Goal: Communication & Community: Answer question/provide support

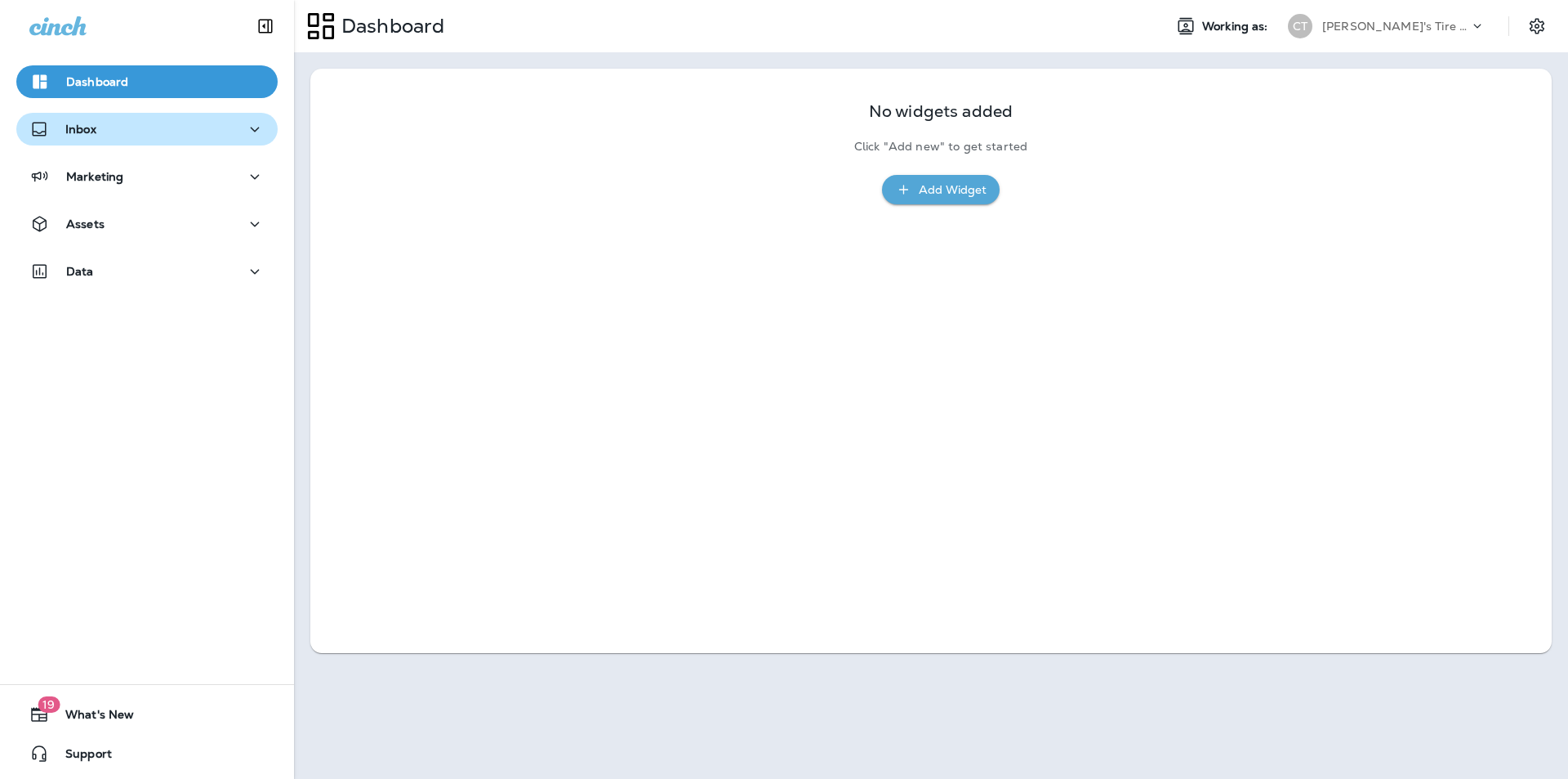
click at [122, 126] on div "Inbox" at bounding box center [147, 129] width 235 height 21
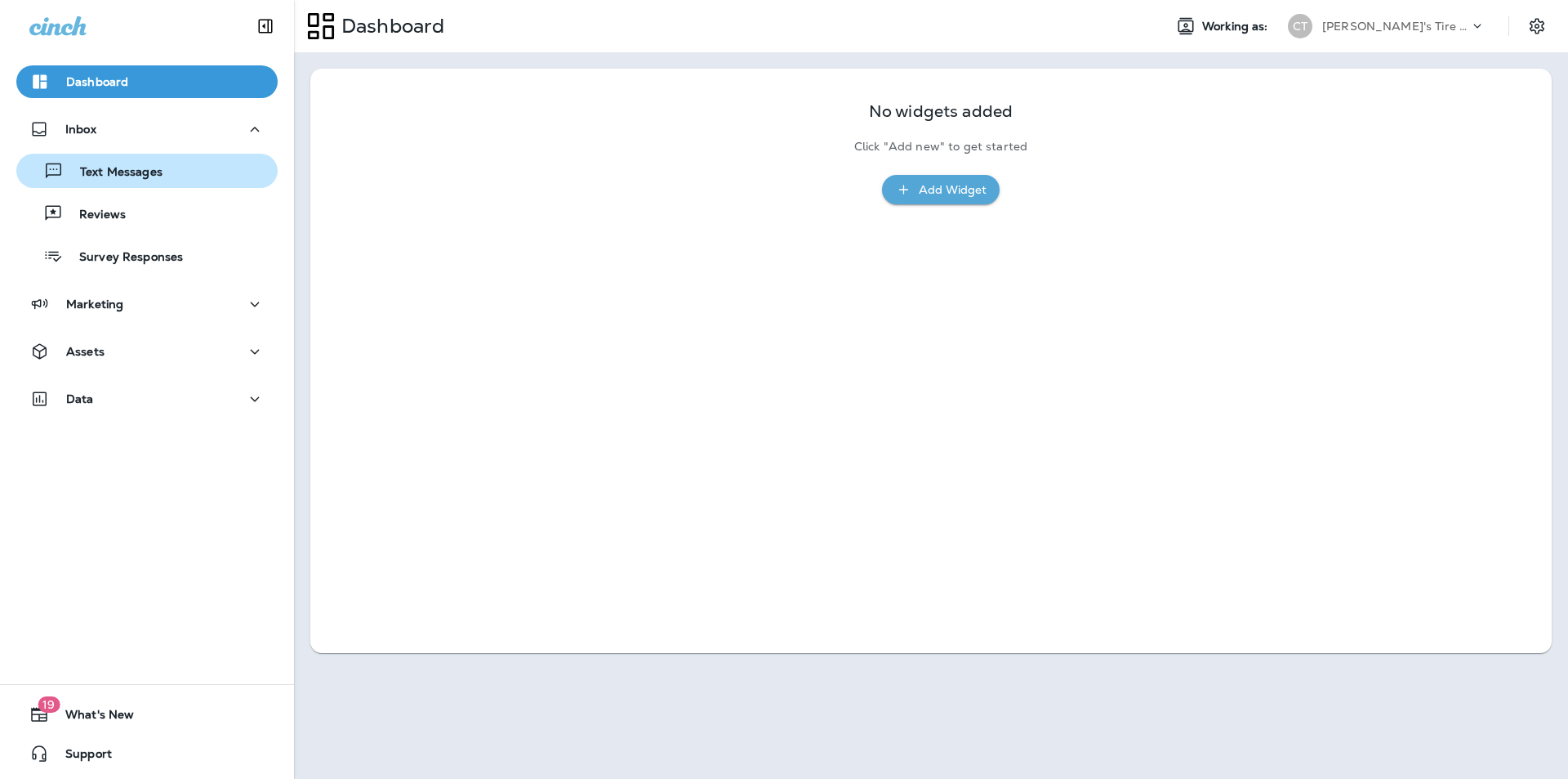
click at [117, 168] on p "Text Messages" at bounding box center [113, 173] width 98 height 16
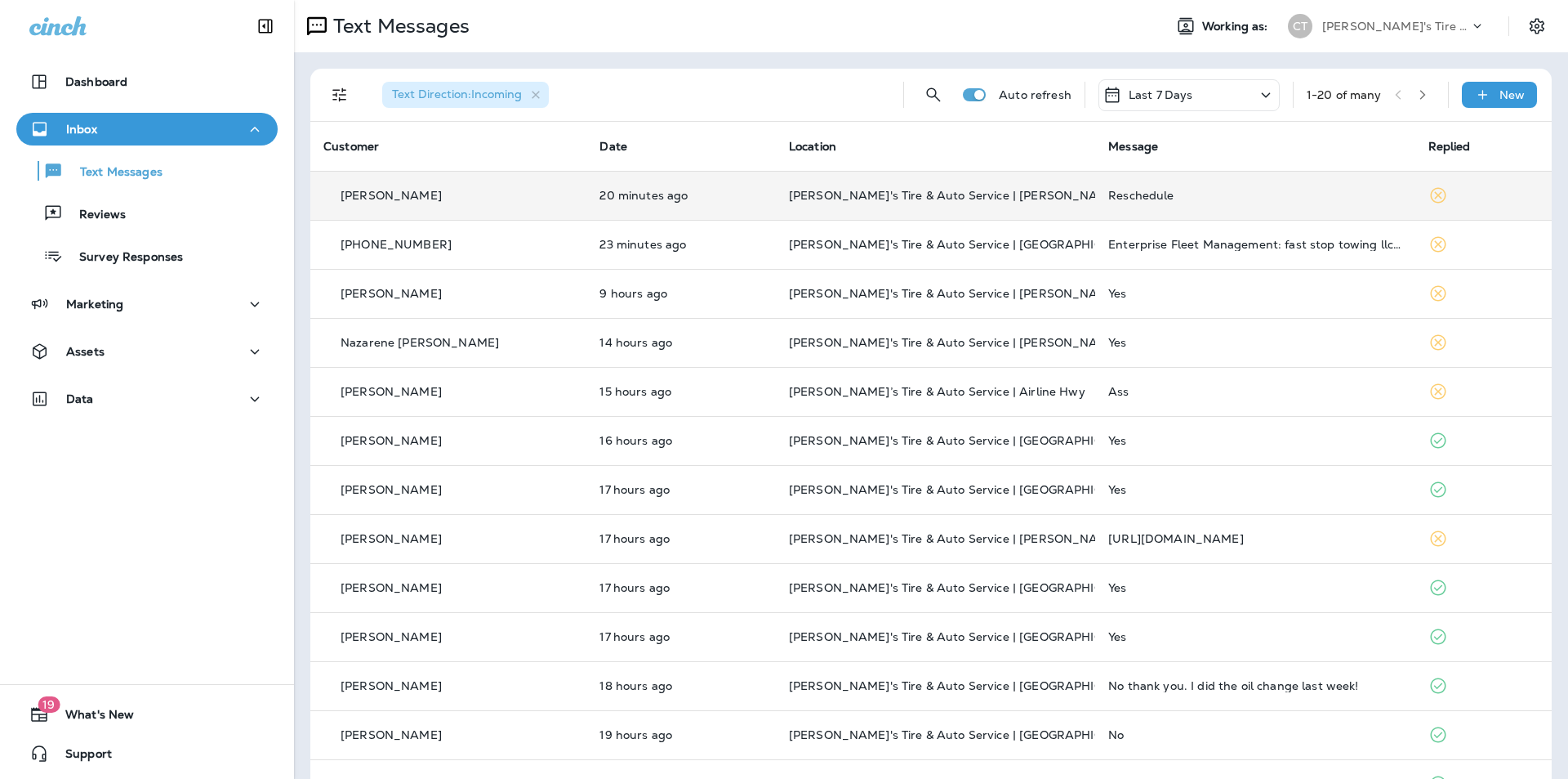
click at [1212, 185] on td "Reschedule" at bounding box center [1255, 195] width 319 height 49
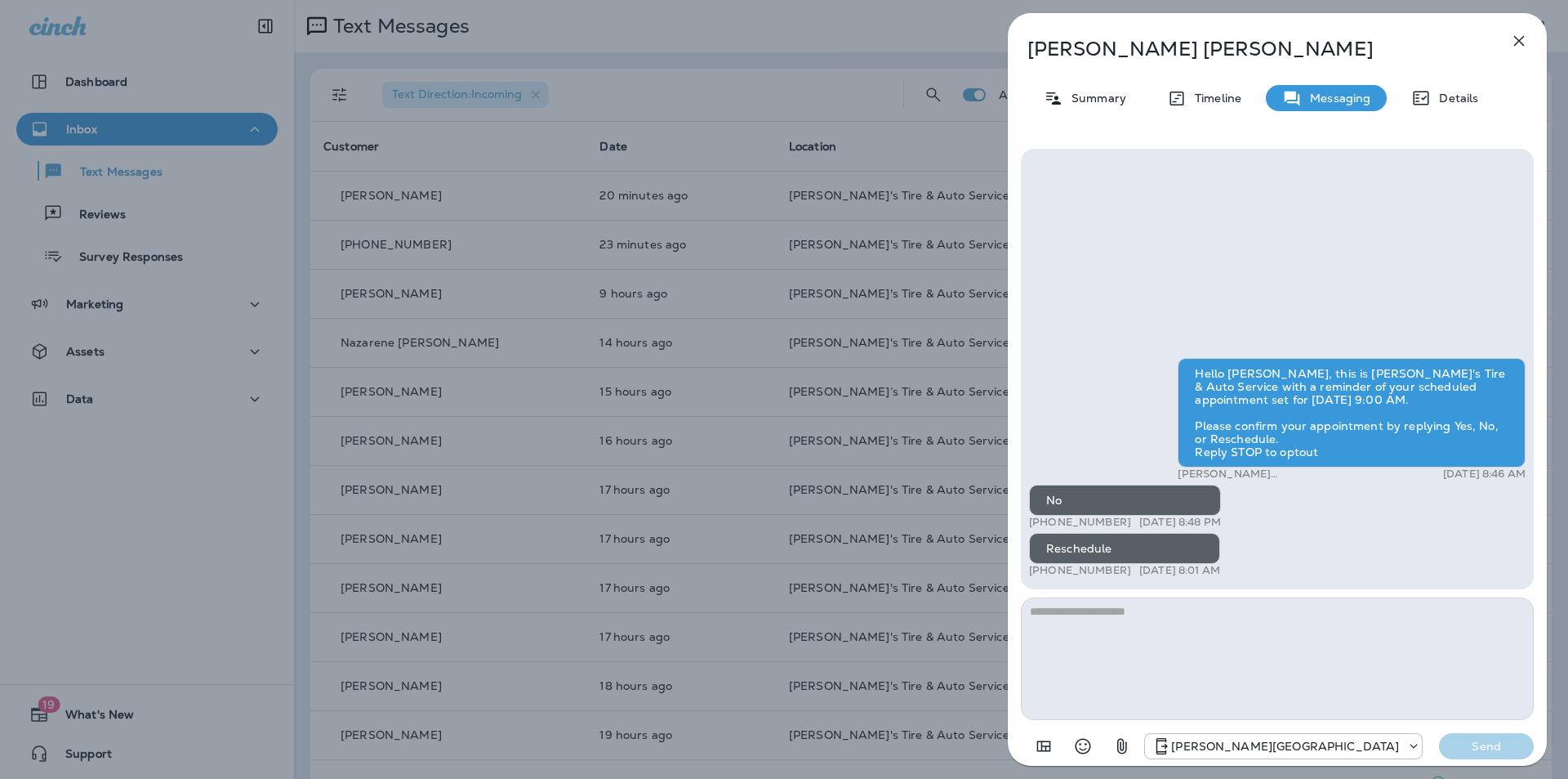
click at [1521, 35] on icon "button" at bounding box center [1519, 41] width 20 height 20
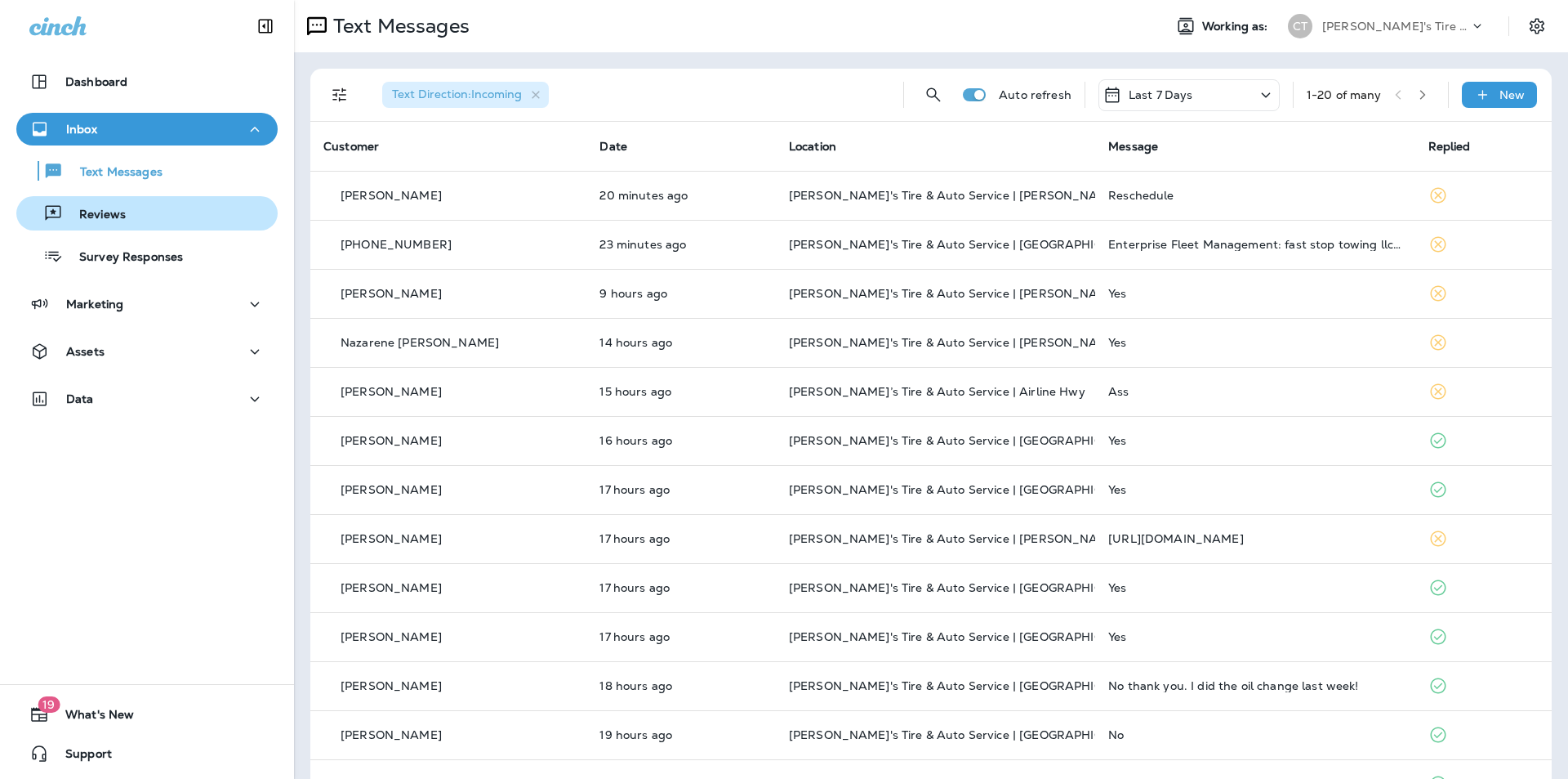
click at [87, 202] on div "Reviews" at bounding box center [74, 213] width 103 height 25
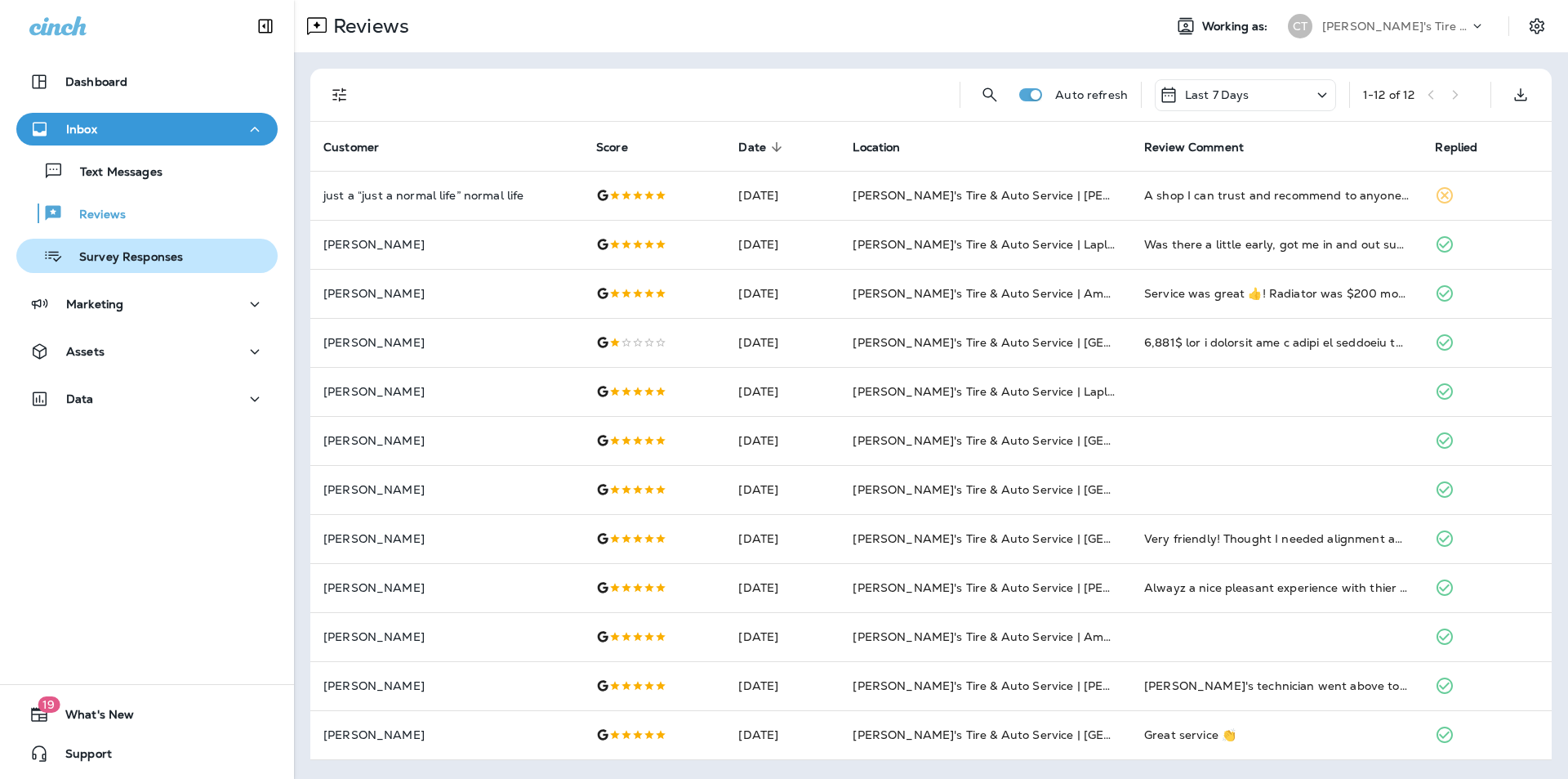
click at [161, 259] on p "Survey Responses" at bounding box center [123, 258] width 120 height 16
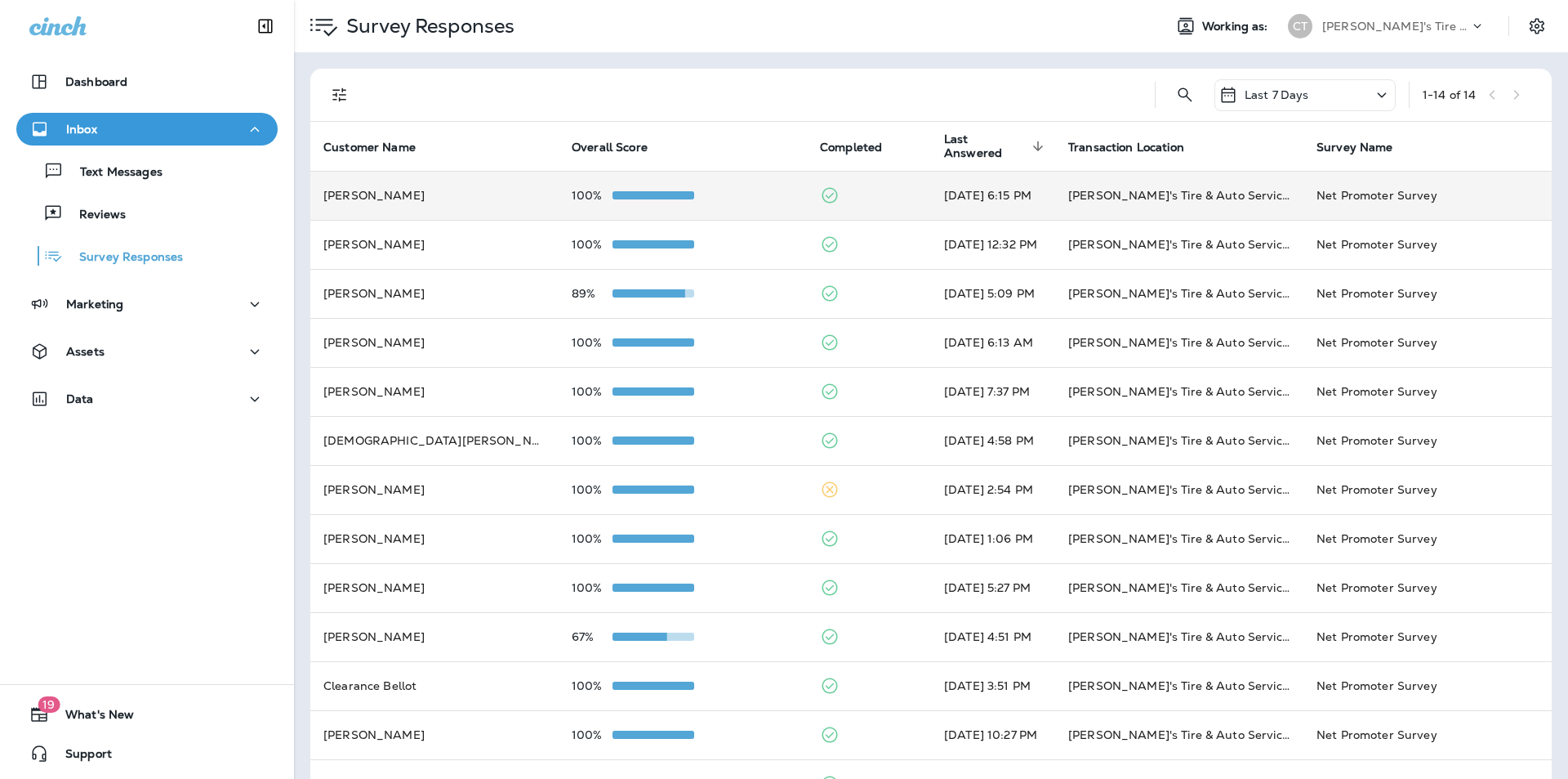
click at [728, 194] on div "100%" at bounding box center [683, 195] width 222 height 13
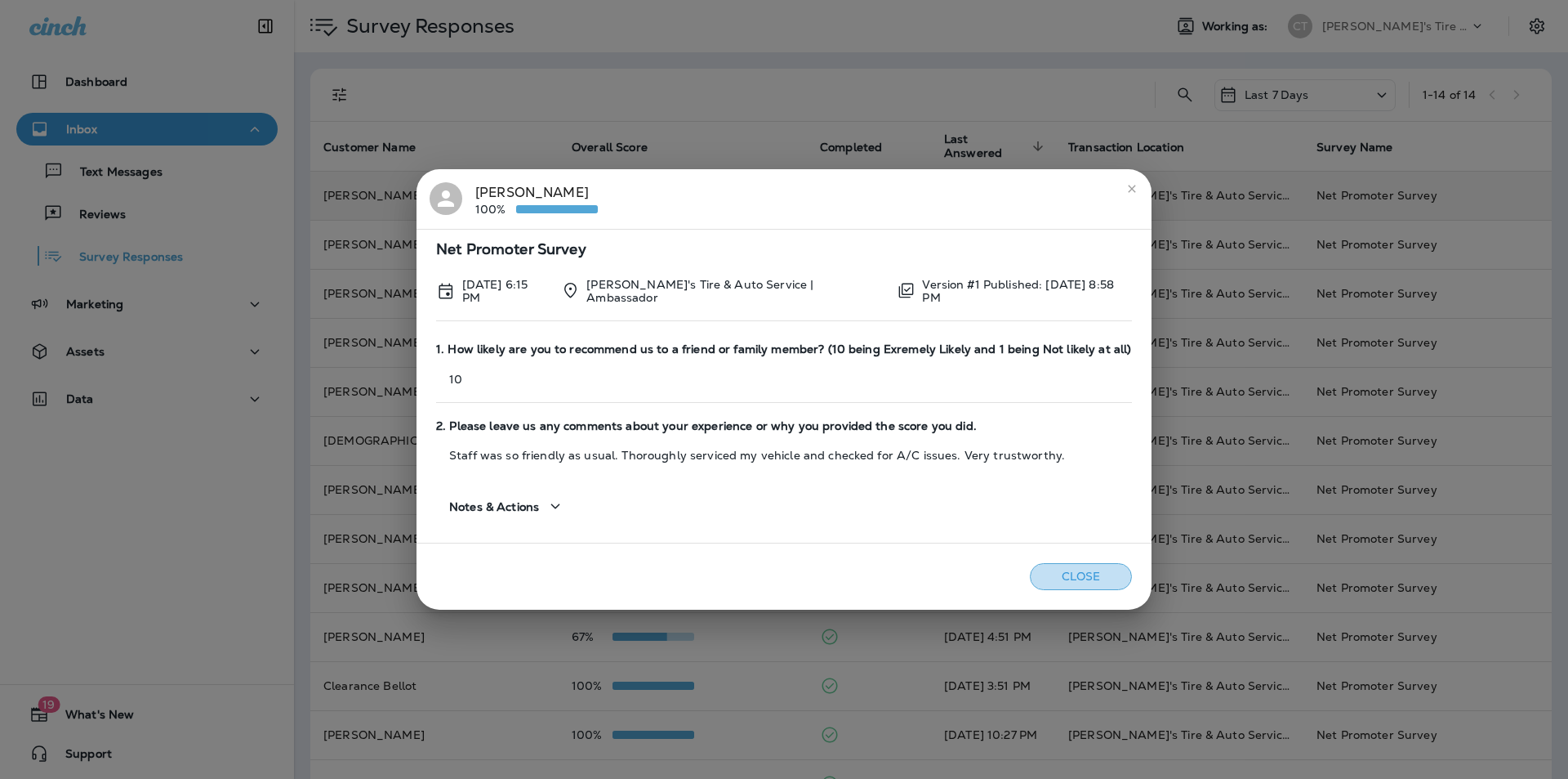
click at [1075, 572] on button "Close" at bounding box center [1081, 576] width 102 height 27
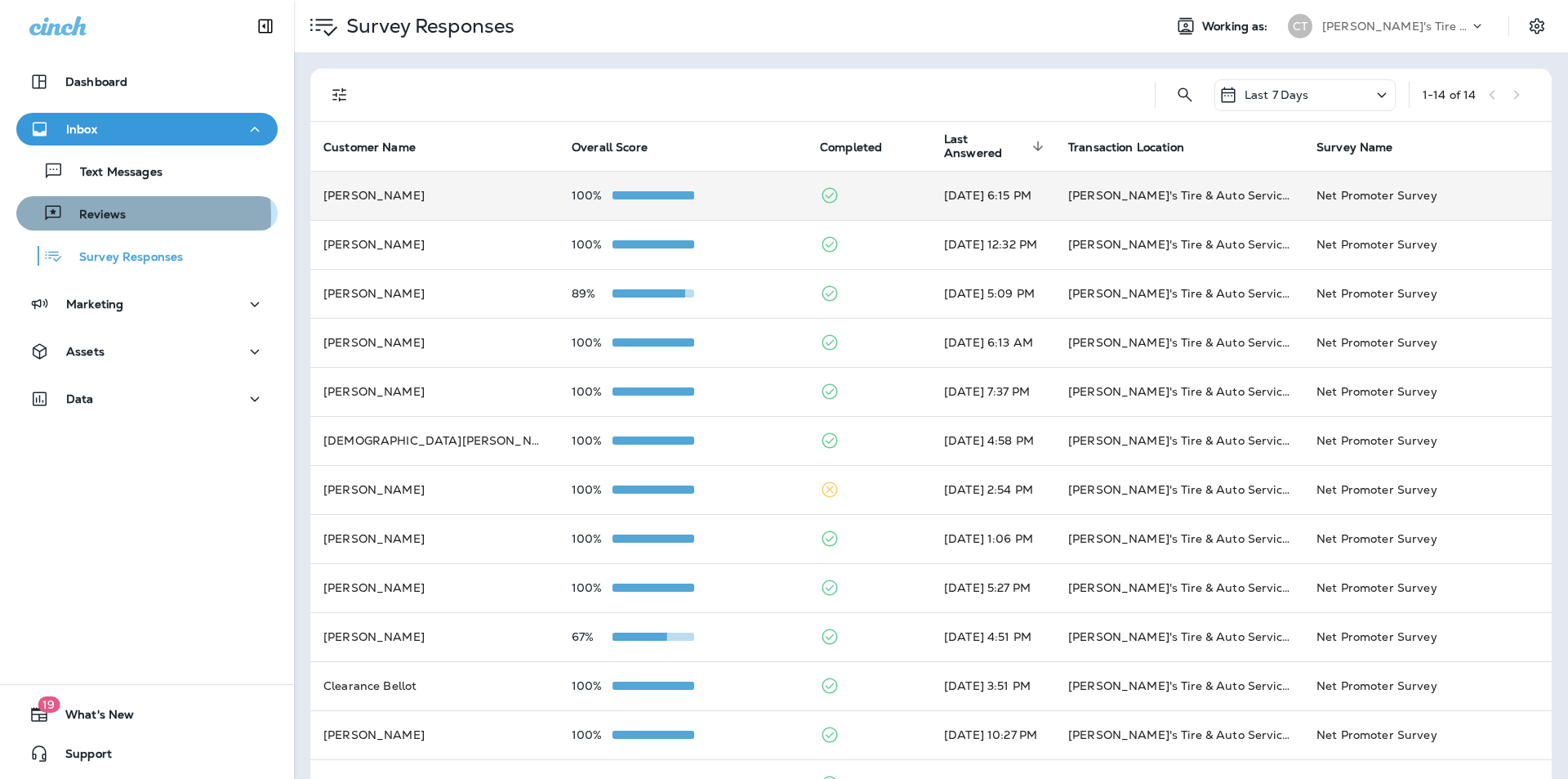
click at [108, 215] on p "Reviews" at bounding box center [94, 216] width 63 height 16
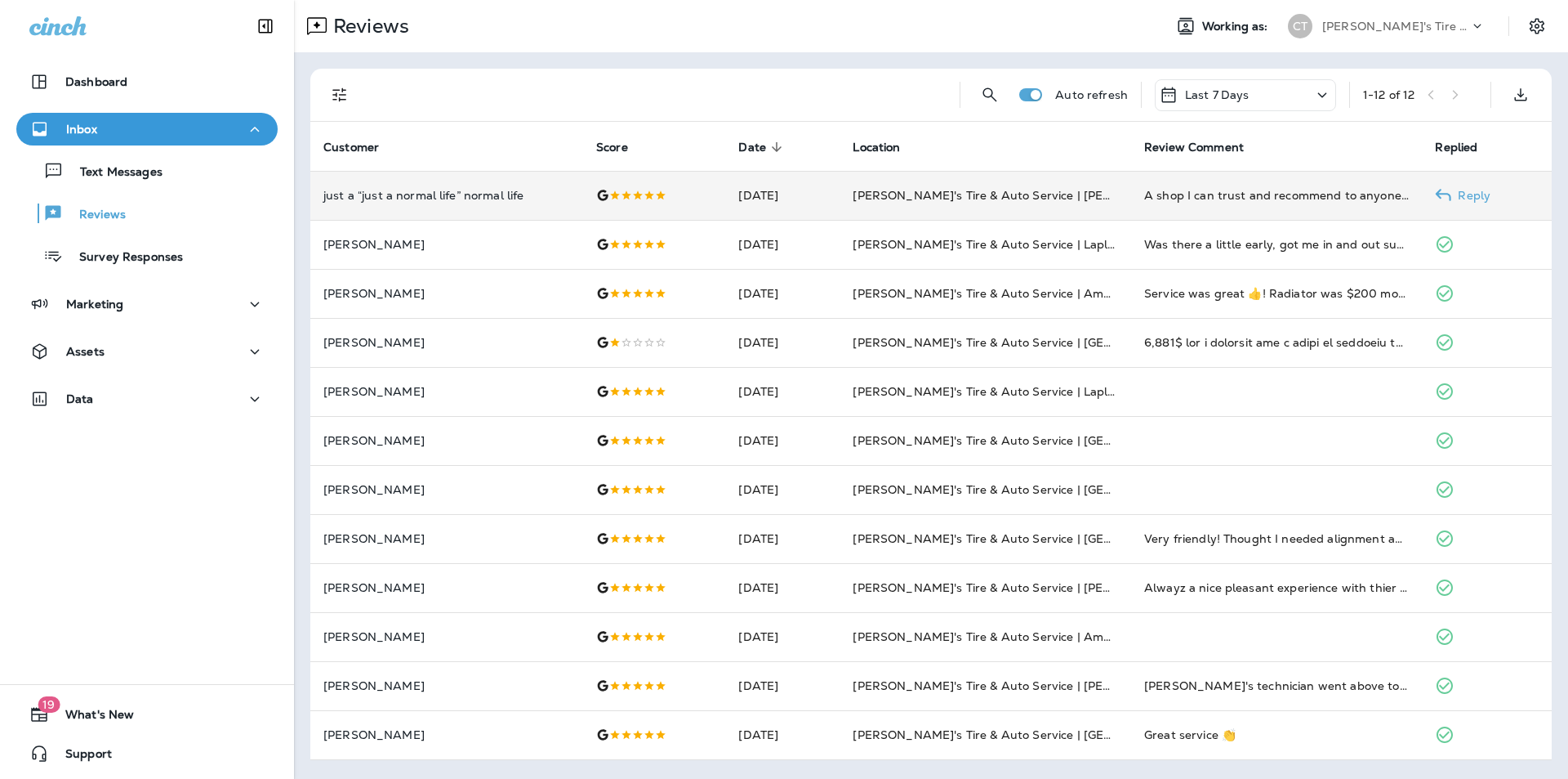
click at [1485, 195] on p "Reply" at bounding box center [1471, 195] width 39 height 13
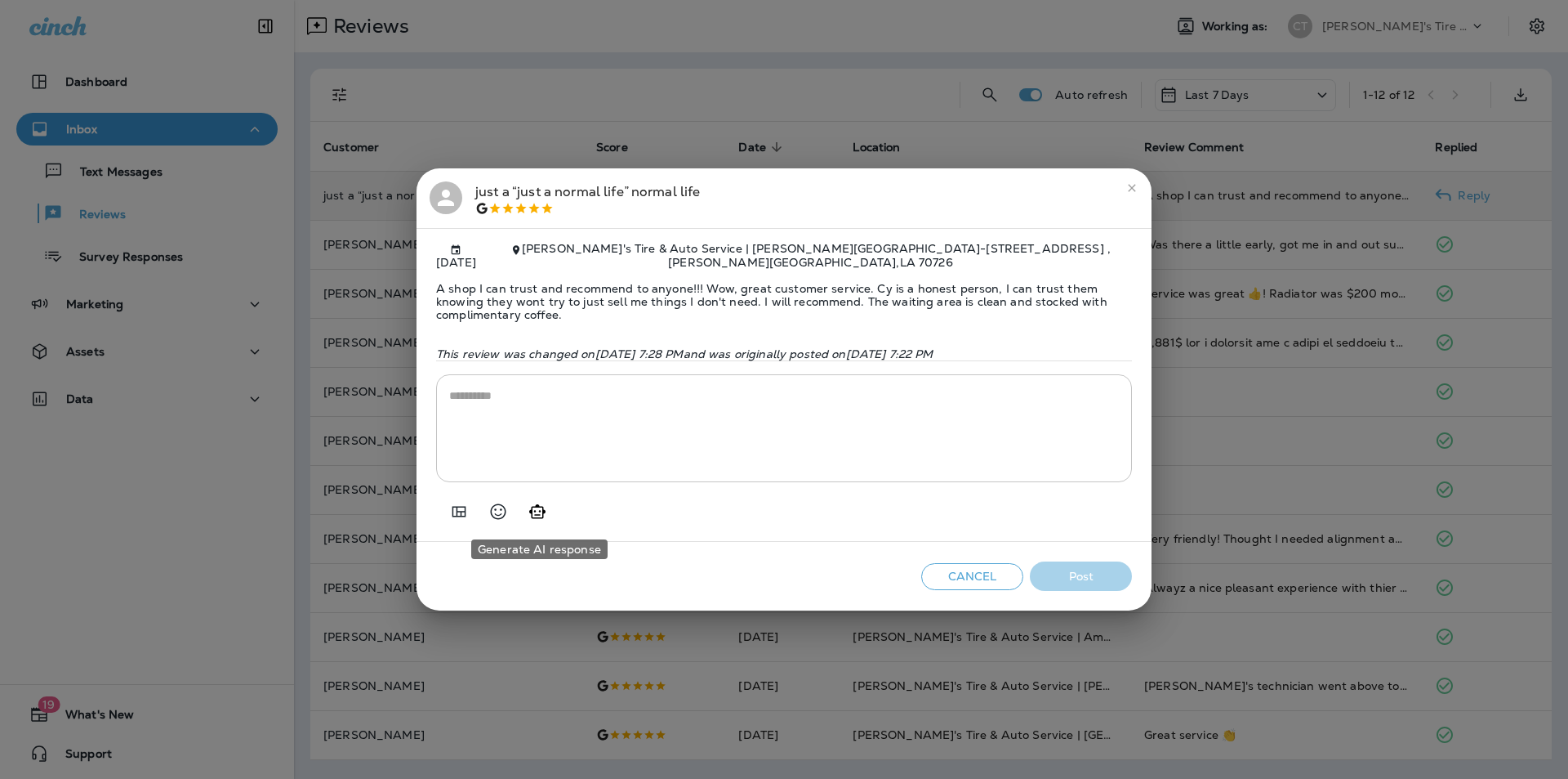
click at [543, 513] on icon "Generate AI response" at bounding box center [537, 511] width 17 height 14
type textarea "**********"
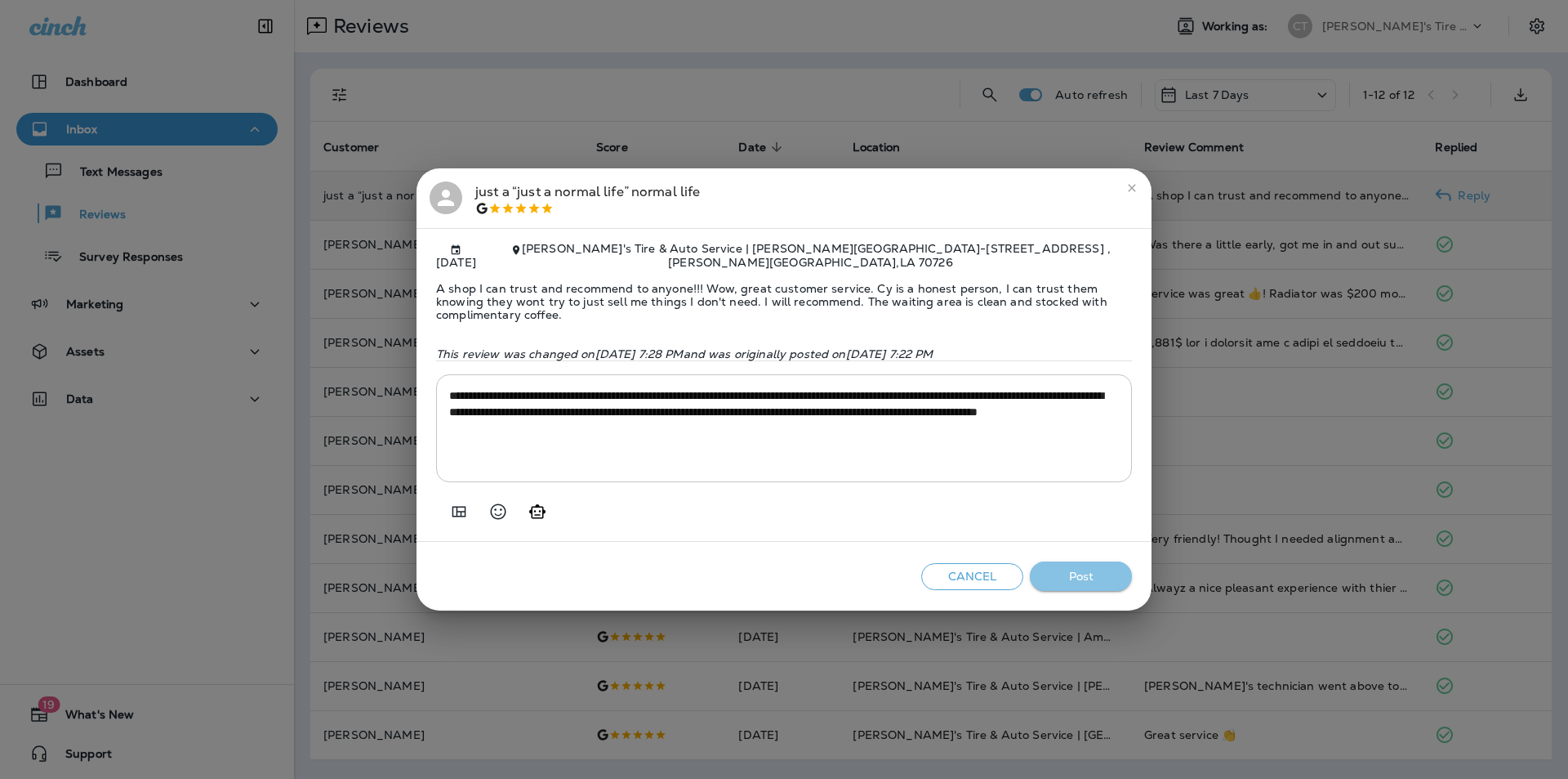
click at [1087, 577] on button "Post" at bounding box center [1081, 576] width 102 height 31
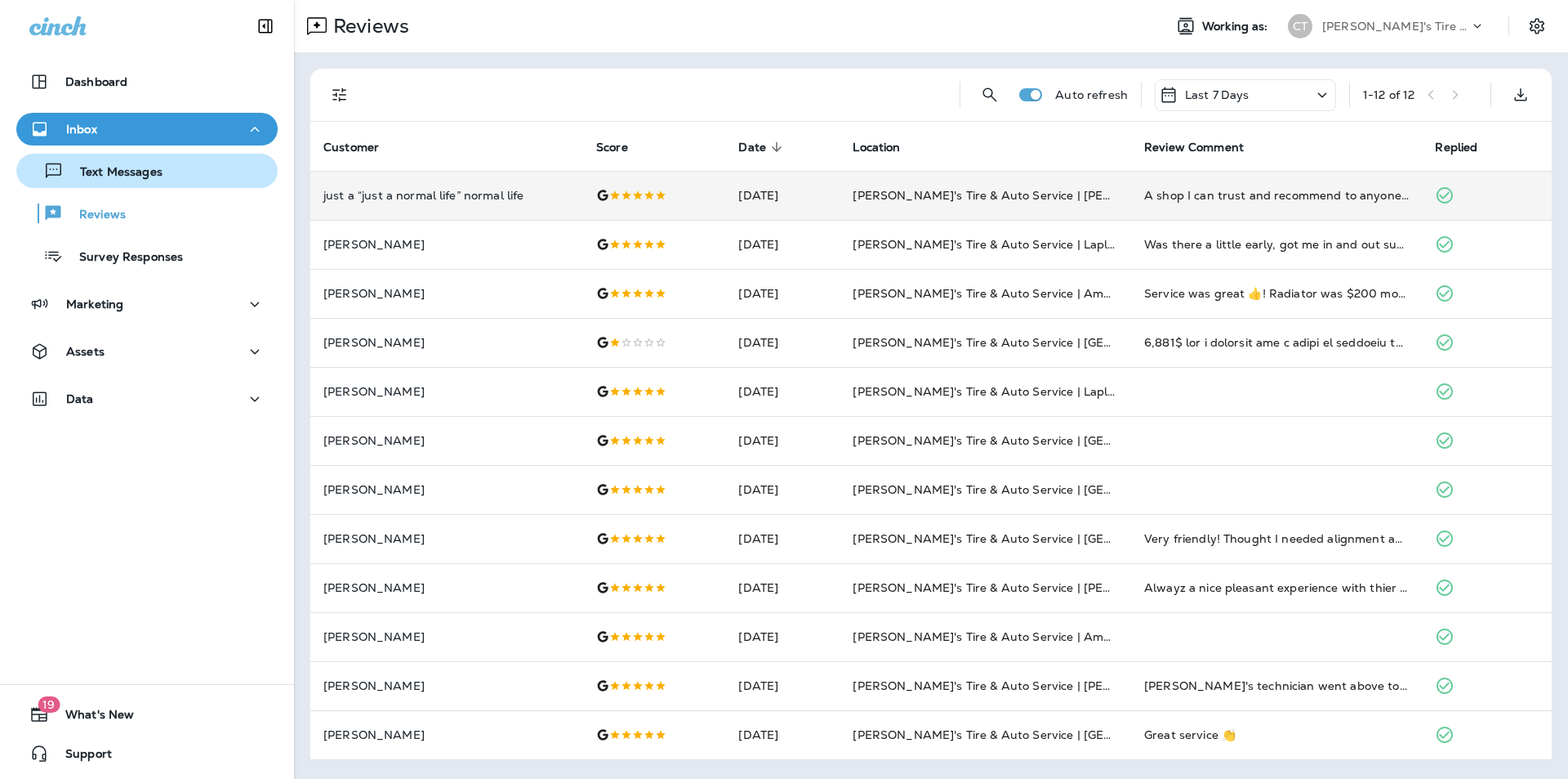
click at [91, 176] on p "Text Messages" at bounding box center [113, 173] width 98 height 16
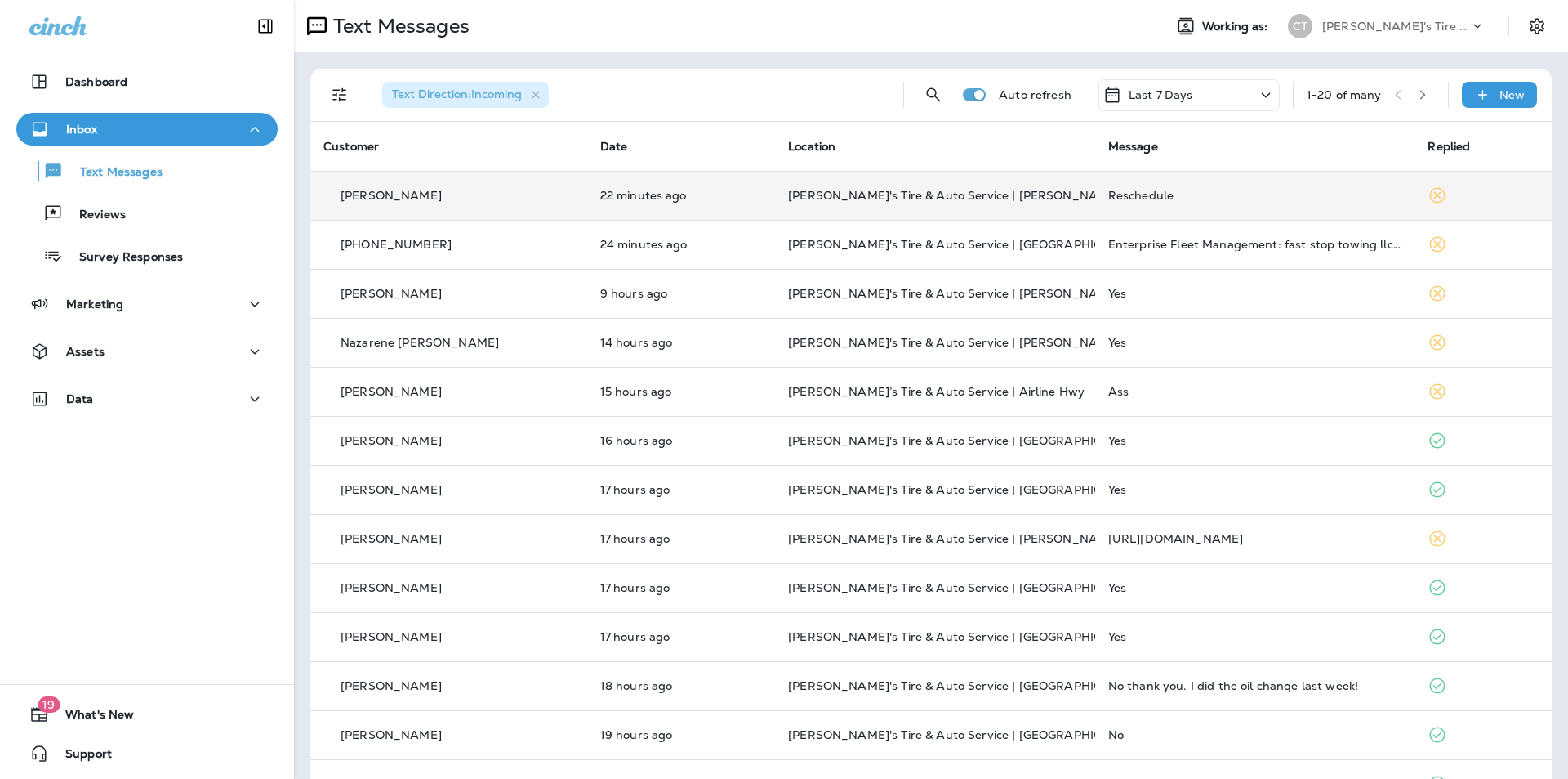
click at [1239, 198] on div "Reschedule" at bounding box center [1255, 195] width 294 height 13
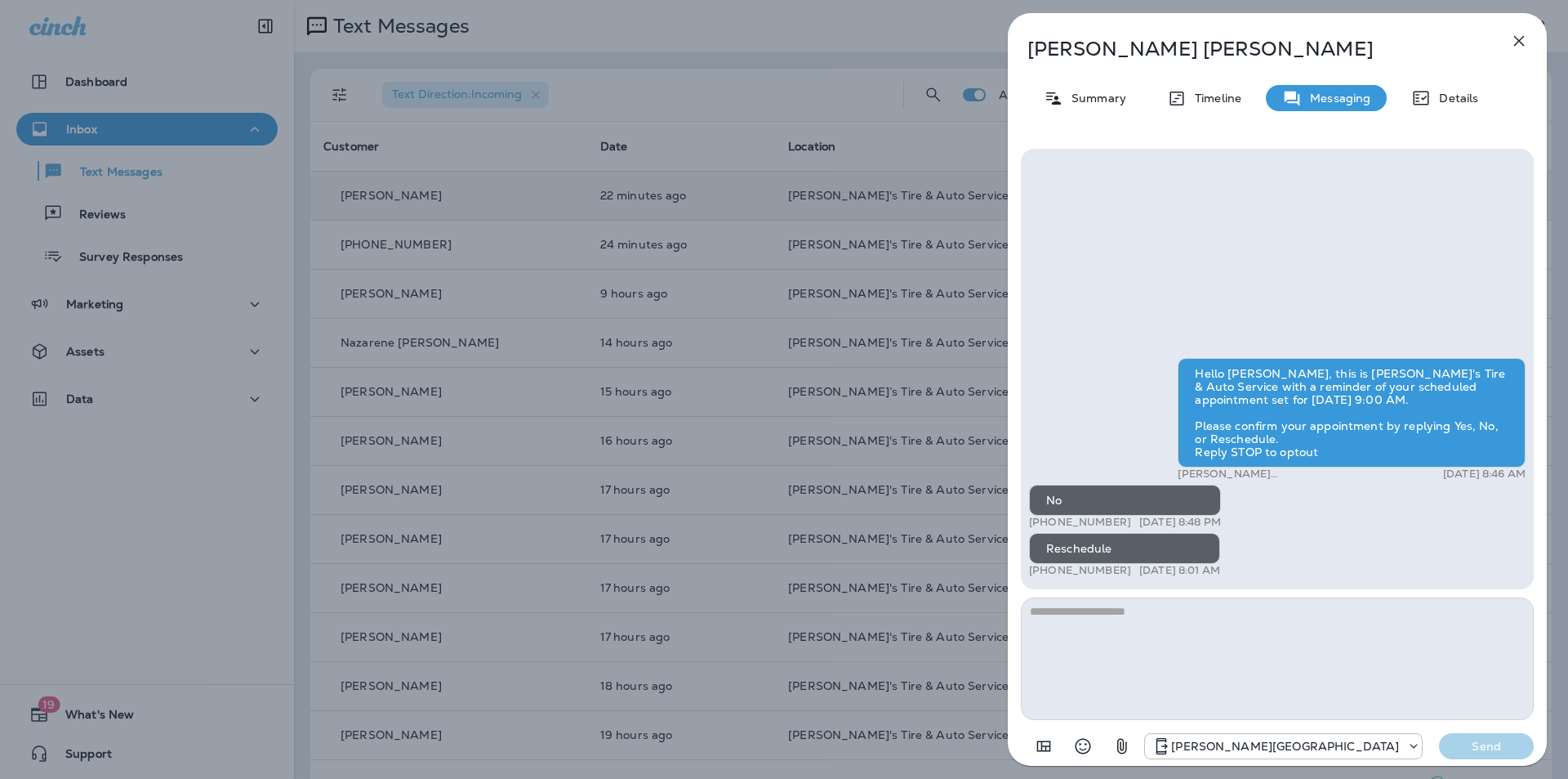
drag, startPoint x: 1120, startPoint y: 569, endPoint x: 1043, endPoint y: 569, distance: 77.0
click at [1043, 569] on div "+1 (601) 431-3446 [DATE] 8:01 AM" at bounding box center [1124, 570] width 191 height 13
copy p "[PHONE_NUMBER]"
click at [1184, 621] on textarea at bounding box center [1277, 659] width 513 height 122
type textarea "**********"
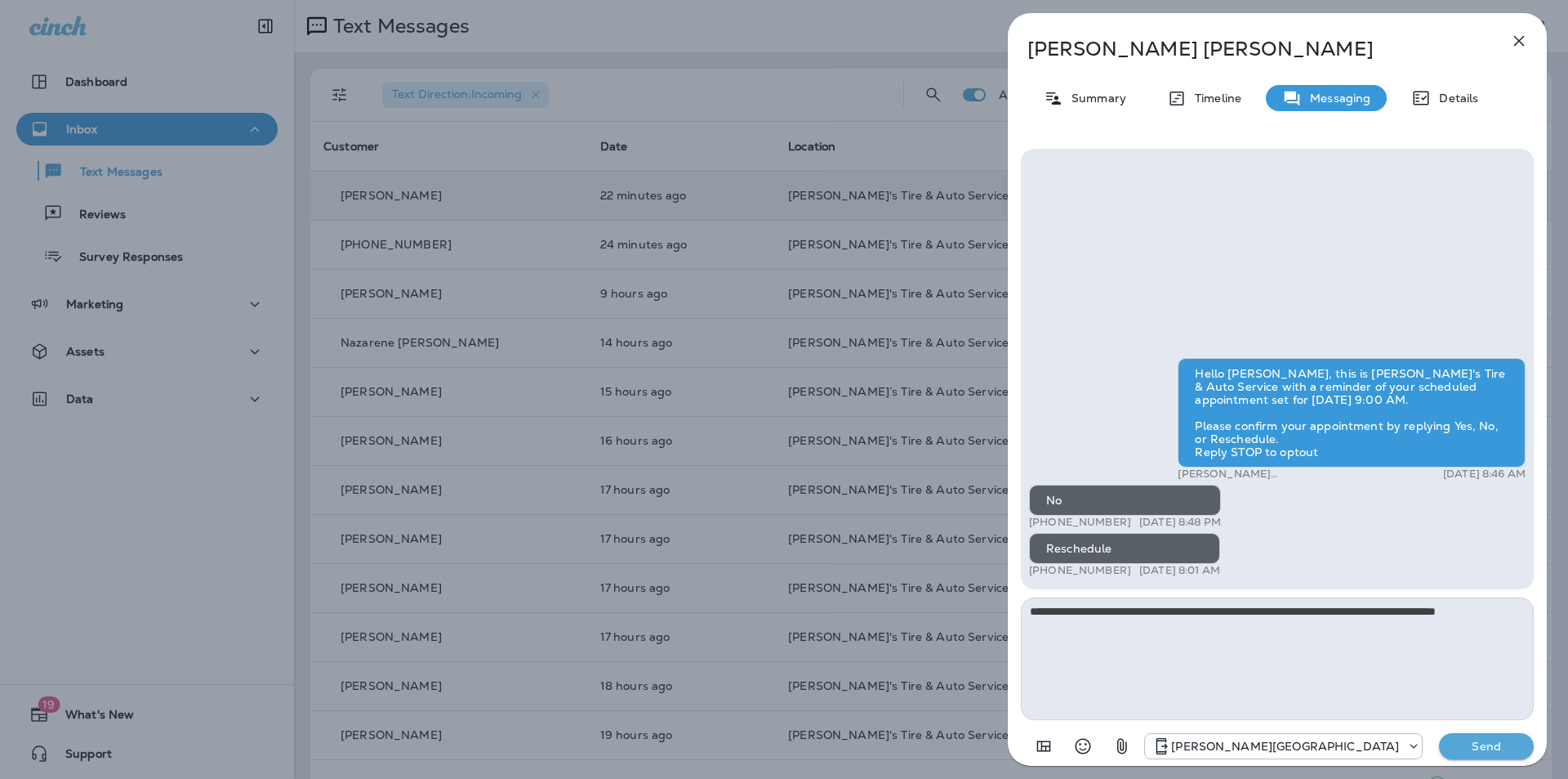
click at [1491, 747] on p "Send" at bounding box center [1486, 746] width 69 height 15
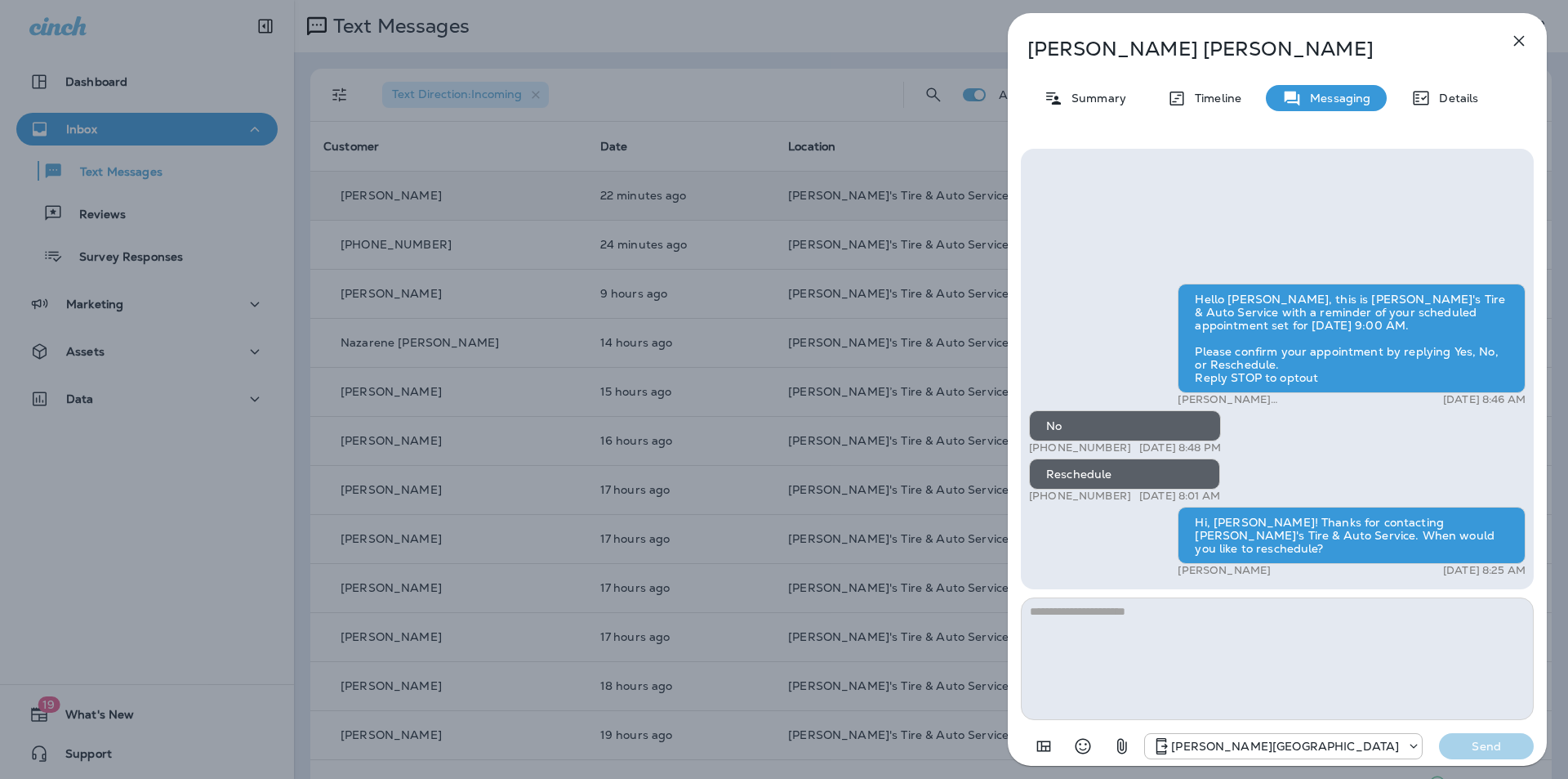
click at [1197, 742] on div "[PERSON_NAME][GEOGRAPHIC_DATA] Send" at bounding box center [1277, 741] width 513 height 42
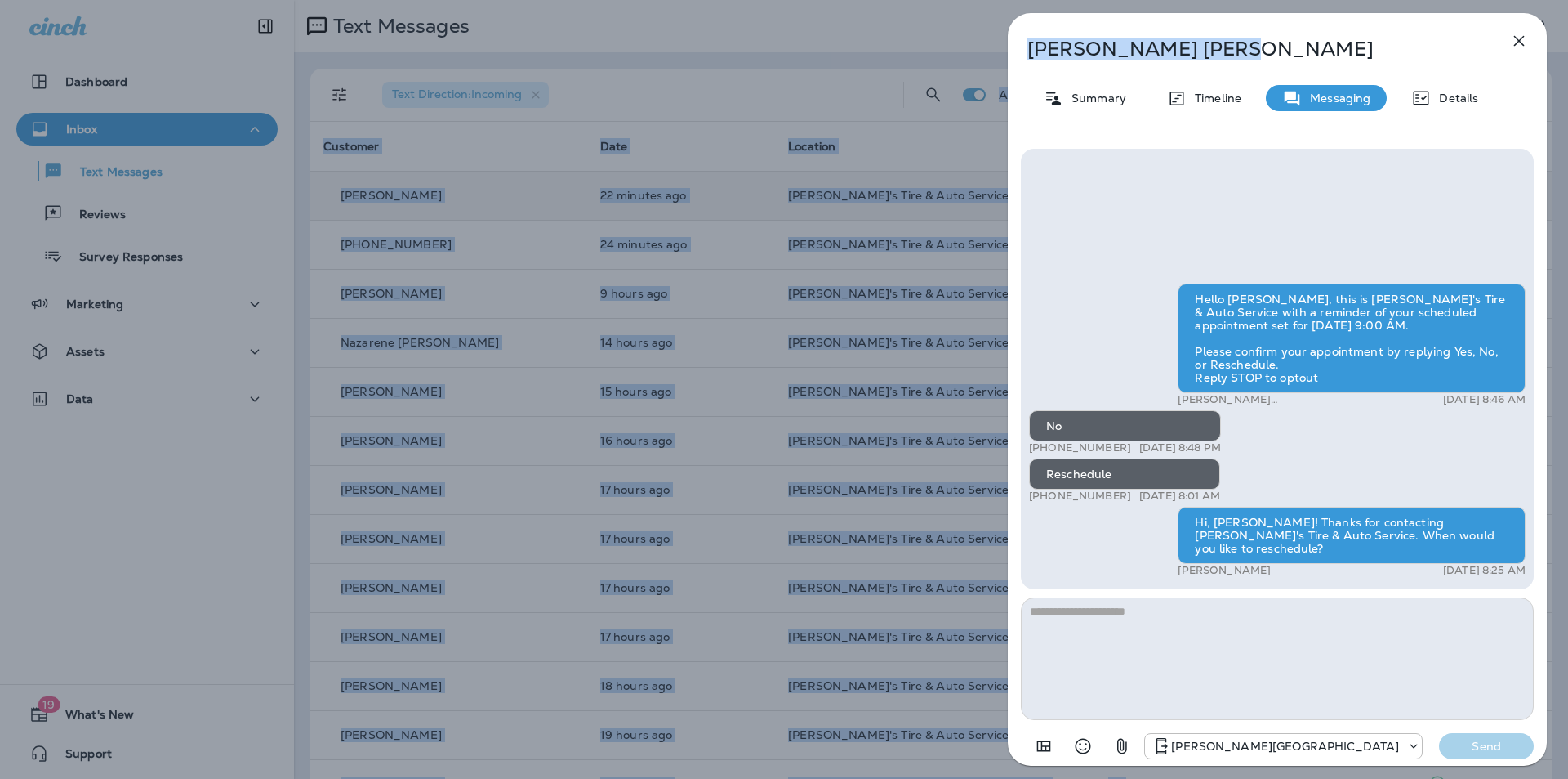
drag, startPoint x: 1269, startPoint y: 42, endPoint x: 2060, endPoint y: 65, distance: 791.3
click at [1567, 0] on html "Dashboard Inbox Text Messages Reviews Survey Responses Marketing Assets Data 19…" at bounding box center [784, 0] width 1568 height 0
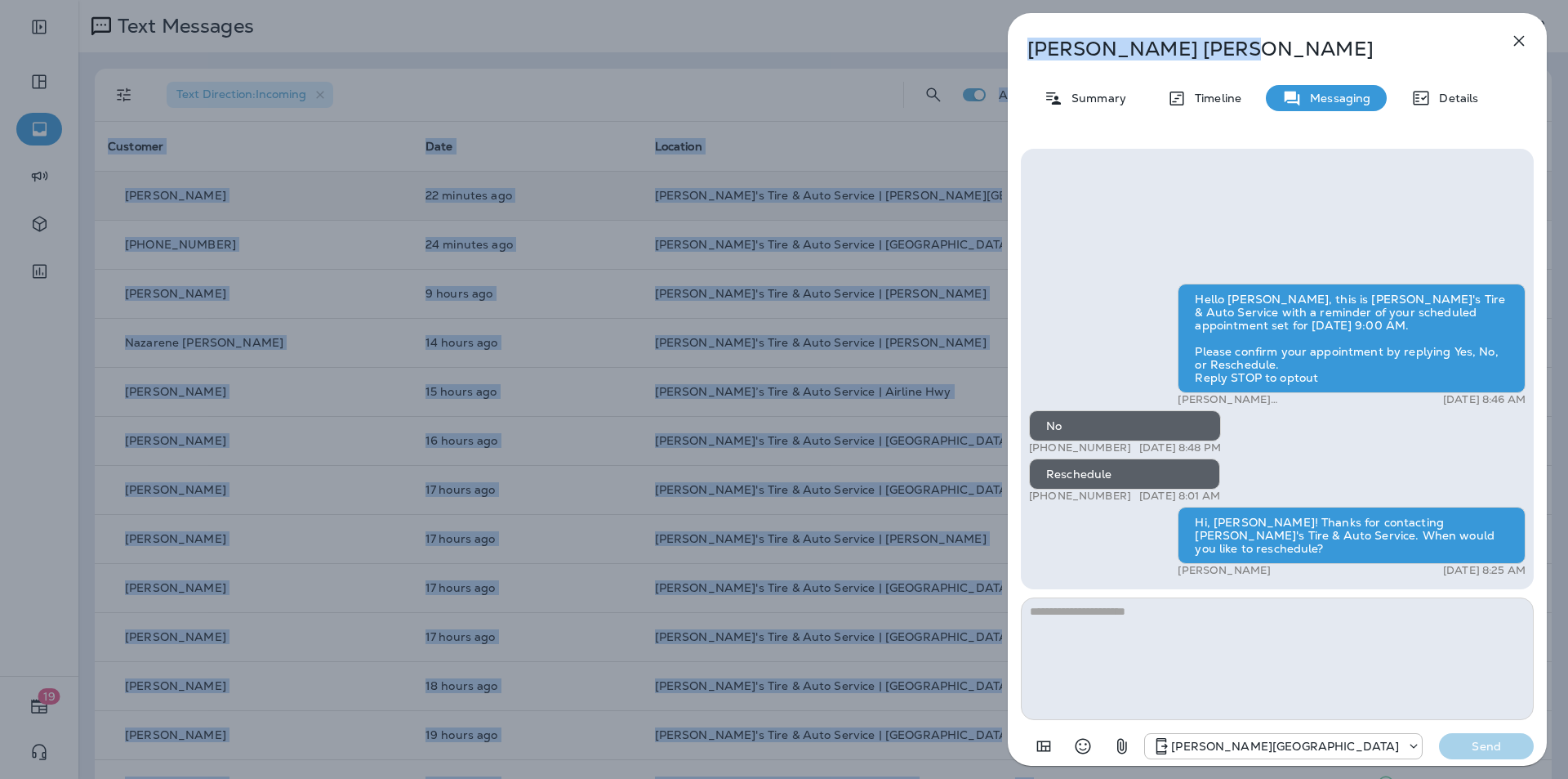
click at [607, 35] on div "[PERSON_NAME] Summary Timeline Messaging Details Hello [PERSON_NAME], this is […" at bounding box center [784, 389] width 1568 height 779
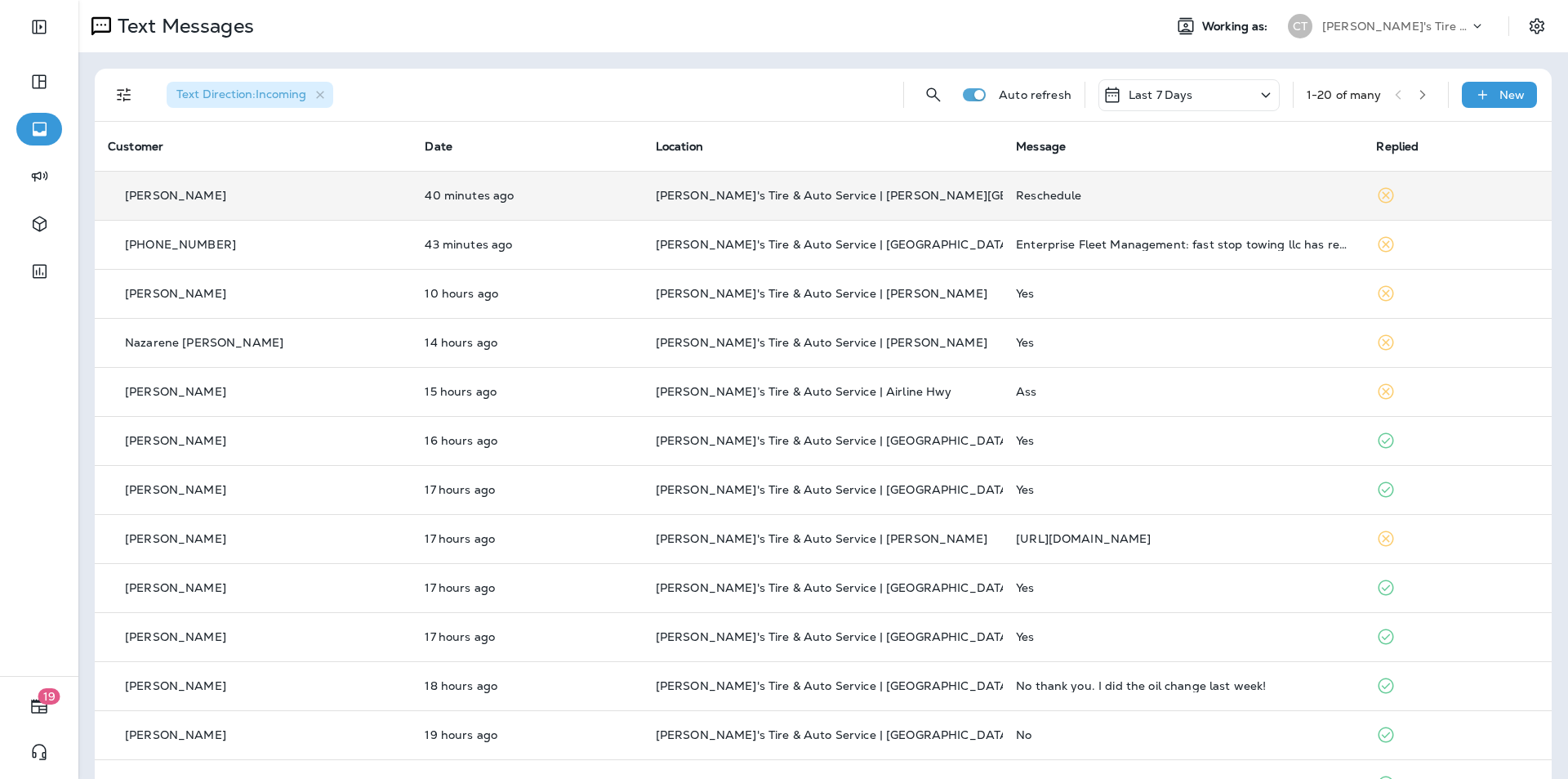
click at [1100, 192] on div "Reschedule" at bounding box center [1182, 195] width 334 height 13
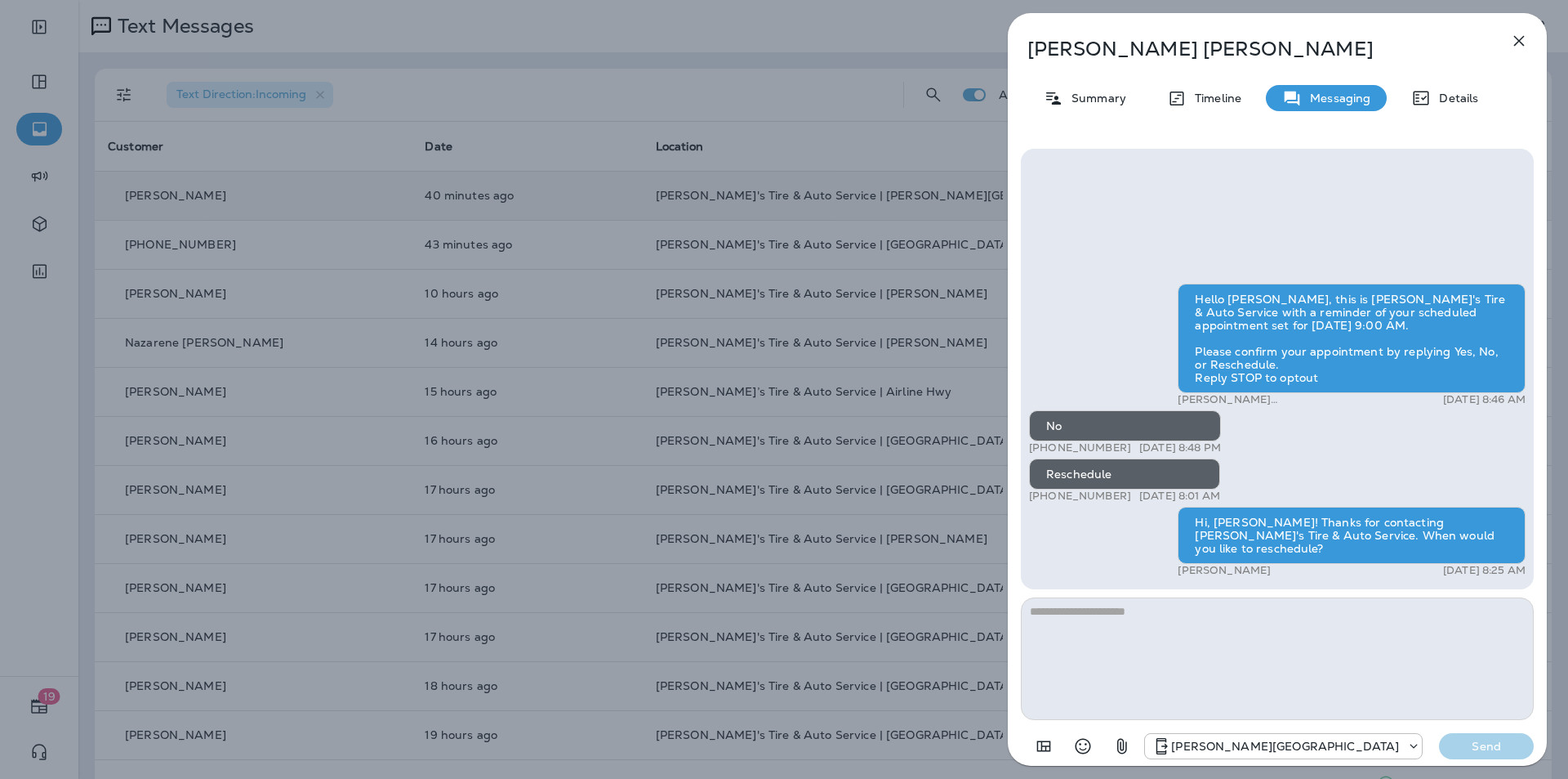
click at [1526, 36] on icon "button" at bounding box center [1519, 41] width 20 height 20
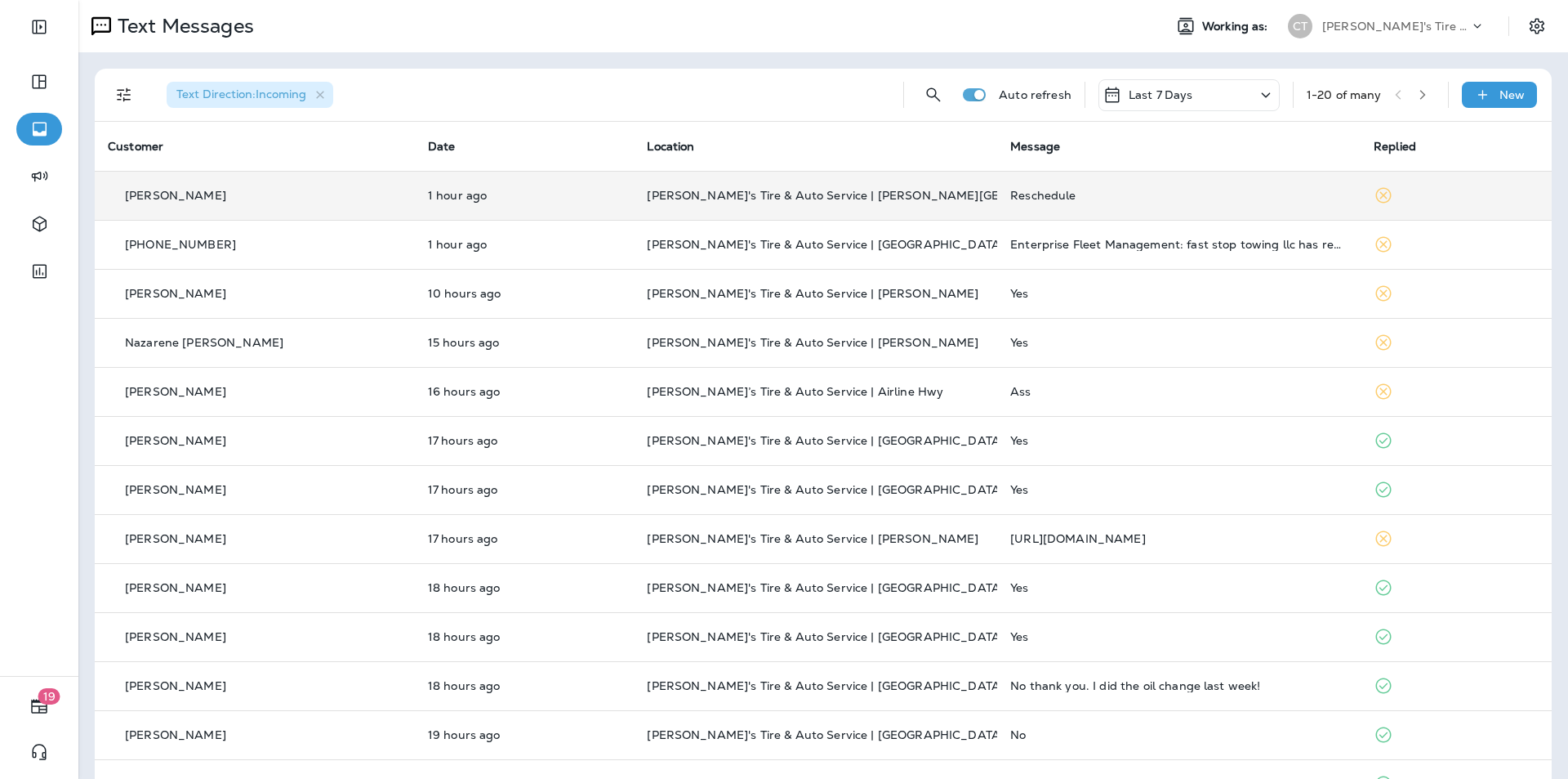
click at [1120, 197] on div "Reschedule" at bounding box center [1178, 195] width 338 height 13
